Goal: Find contact information: Find contact information

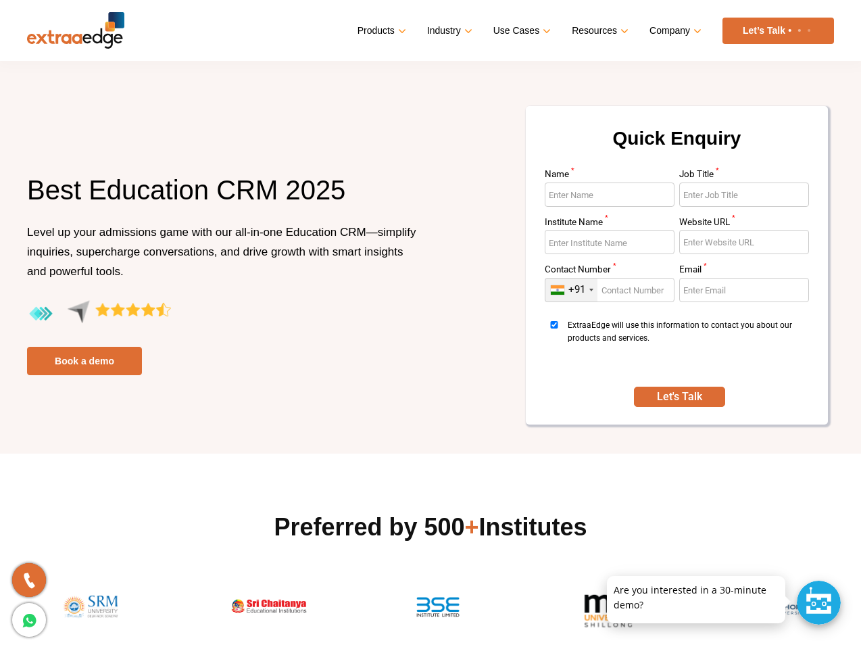
click at [571, 290] on div "+91" at bounding box center [576, 289] width 17 height 13
click at [0, 0] on li "[US_STATE] +1" at bounding box center [0, 0] width 0 height 0
click at [608, 579] on link at bounding box center [607, 578] width 11 height 11
click at [819, 602] on div at bounding box center [819, 603] width 44 height 44
